Goal: Navigation & Orientation: Find specific page/section

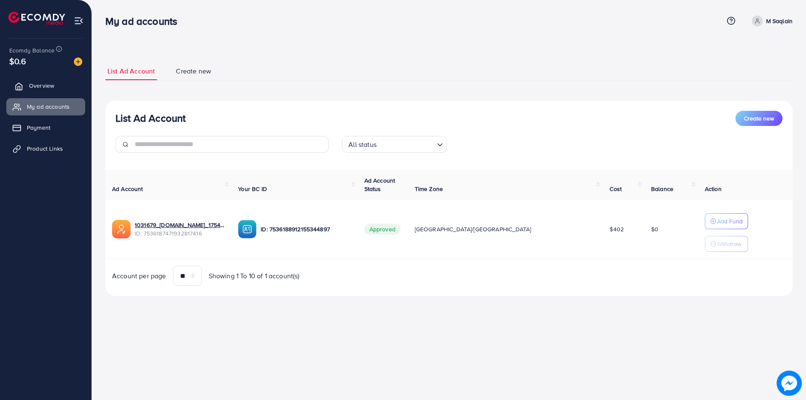
click at [60, 93] on link "Overview" at bounding box center [45, 85] width 79 height 17
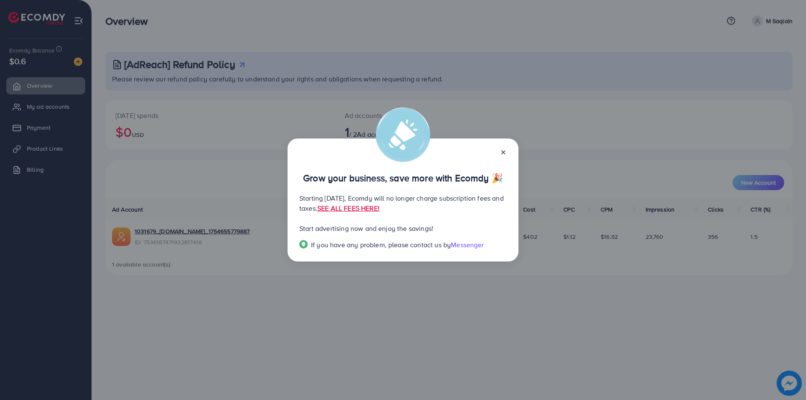
click at [505, 151] on icon at bounding box center [503, 152] width 7 height 7
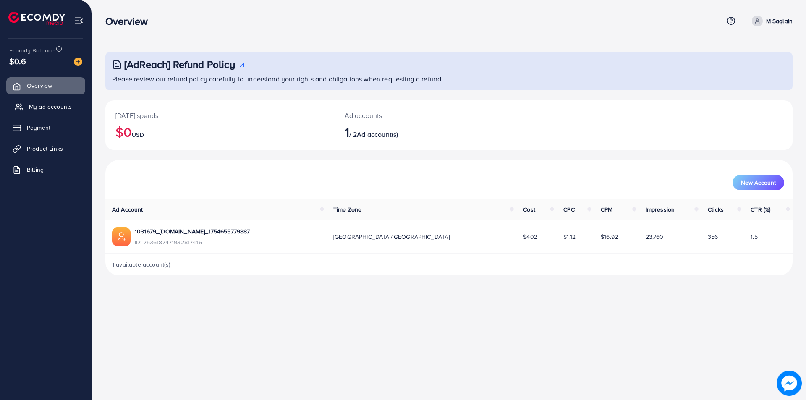
drag, startPoint x: 44, startPoint y: 98, endPoint x: 47, endPoint y: 107, distance: 9.5
click at [44, 99] on ul "Overview My ad accounts Payment Product Links Billing" at bounding box center [45, 130] width 91 height 113
click at [56, 110] on span "My ad accounts" at bounding box center [50, 106] width 43 height 8
